Goal: Transaction & Acquisition: Subscribe to service/newsletter

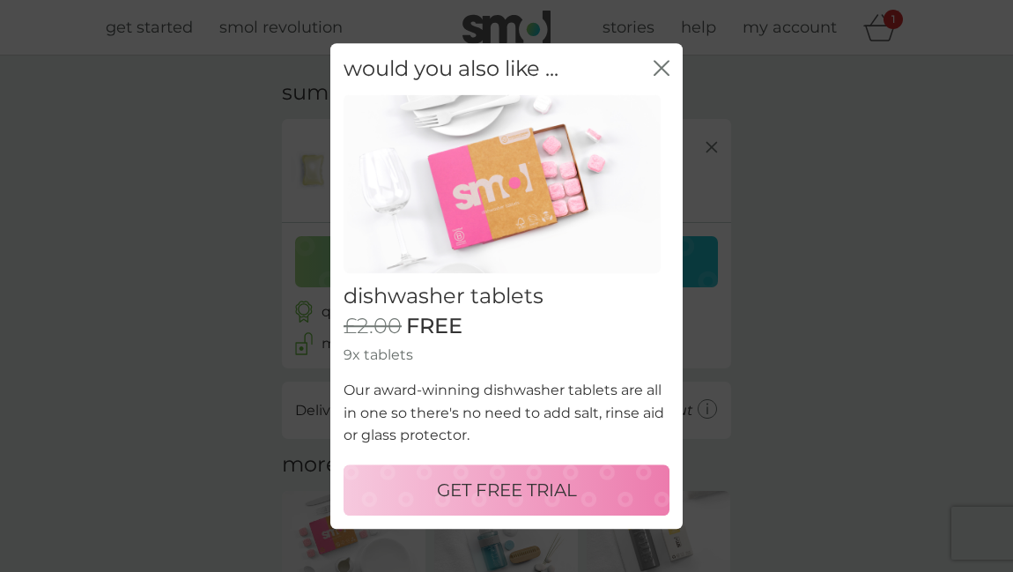
click at [667, 69] on icon "close" at bounding box center [662, 68] width 16 height 16
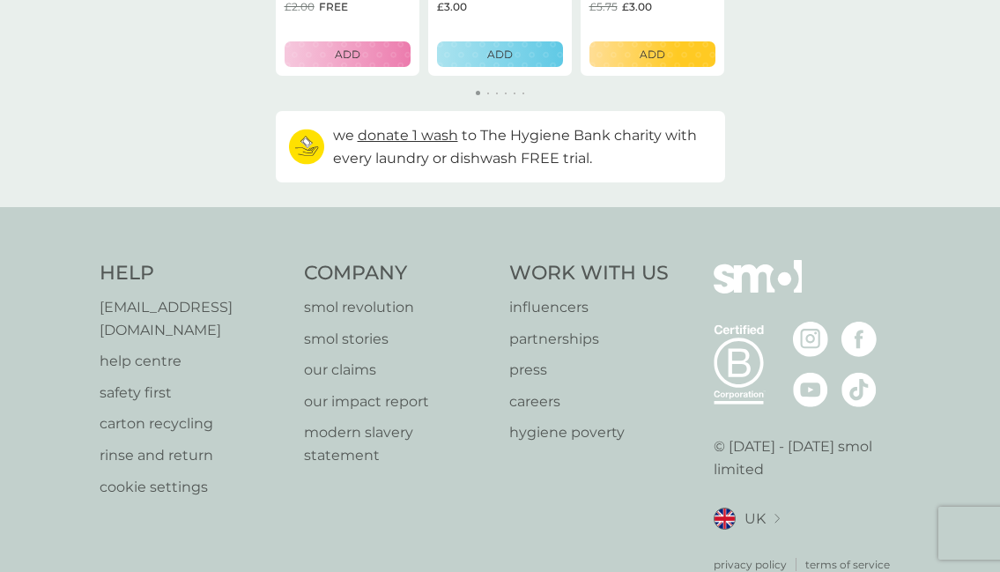
scroll to position [628, 0]
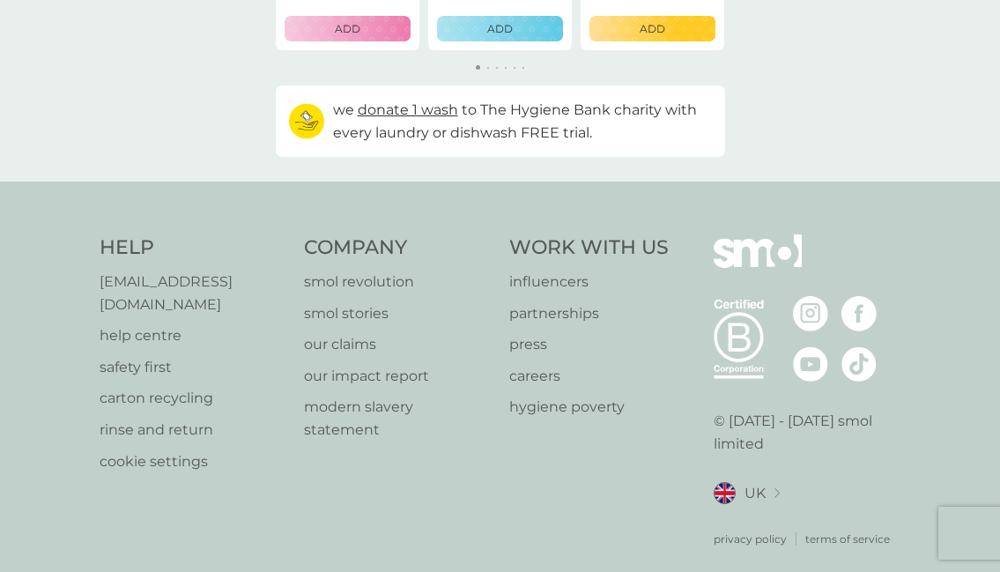
click at [344, 276] on p "smol revolution" at bounding box center [398, 281] width 188 height 23
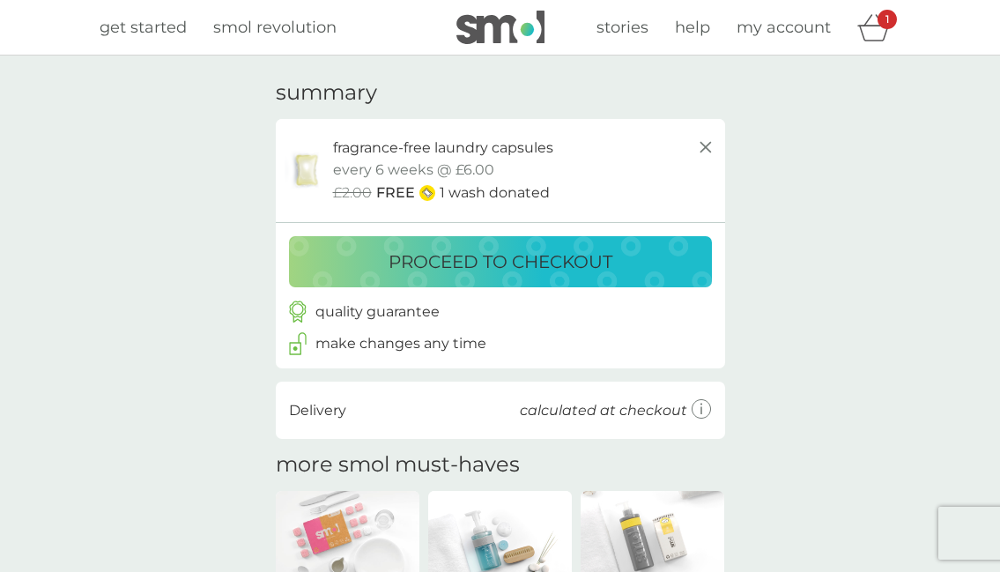
click at [711, 147] on icon at bounding box center [705, 147] width 21 height 21
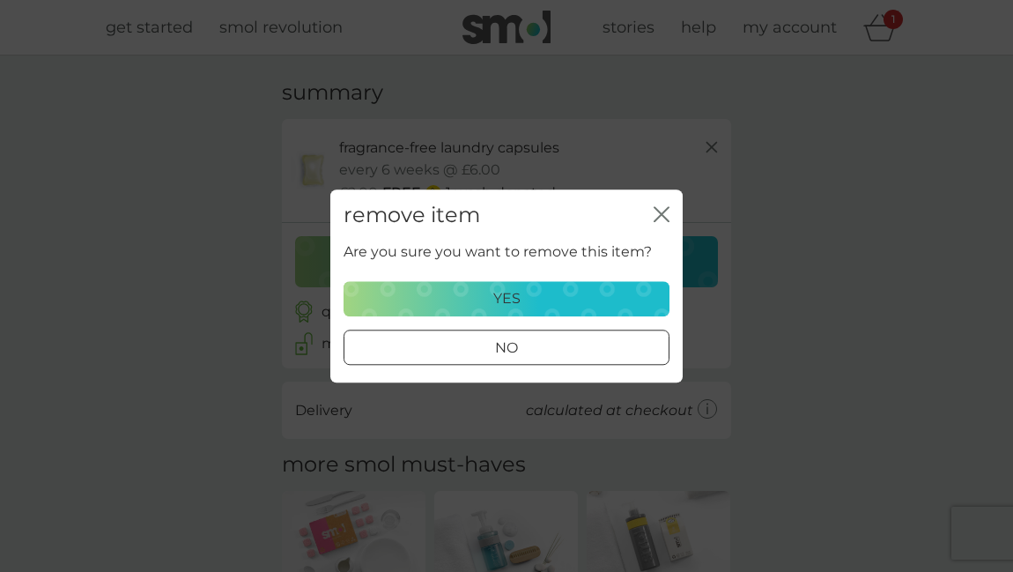
click at [559, 302] on div "yes" at bounding box center [506, 298] width 303 height 23
